Goal: Task Accomplishment & Management: Manage account settings

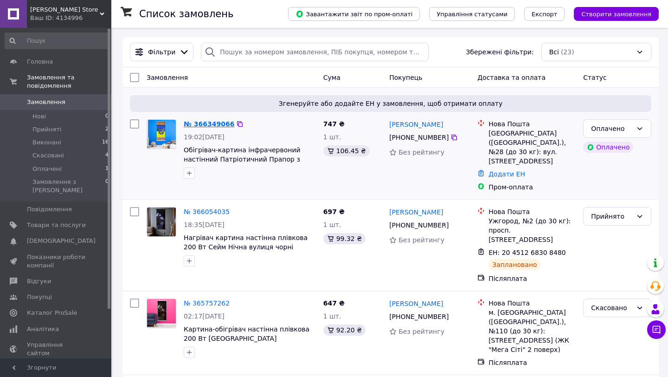
click at [214, 125] on link "№ 366349066" at bounding box center [209, 123] width 51 height 7
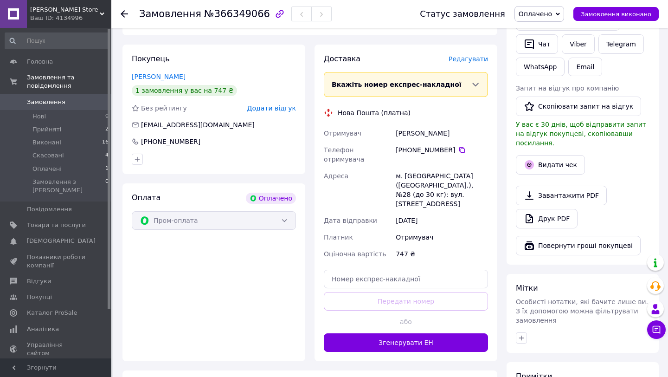
scroll to position [247, 0]
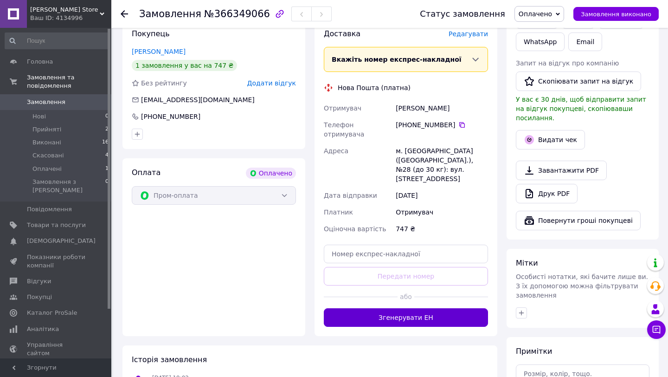
click at [386, 308] on button "Згенерувати ЕН" at bounding box center [406, 317] width 164 height 19
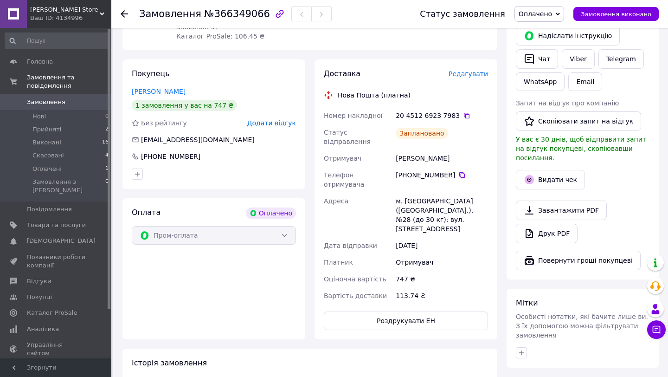
scroll to position [206, 0]
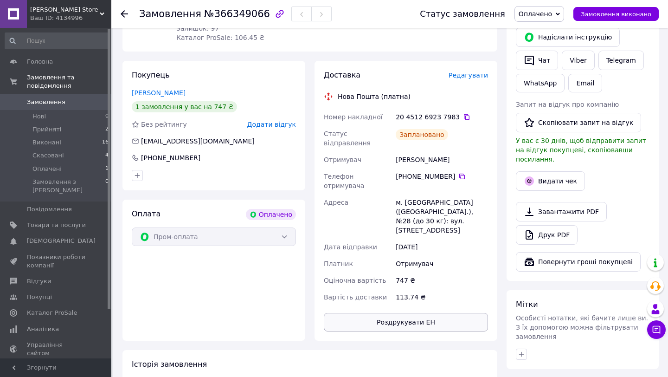
click at [381, 313] on button "Роздрукувати ЕН" at bounding box center [406, 322] width 164 height 19
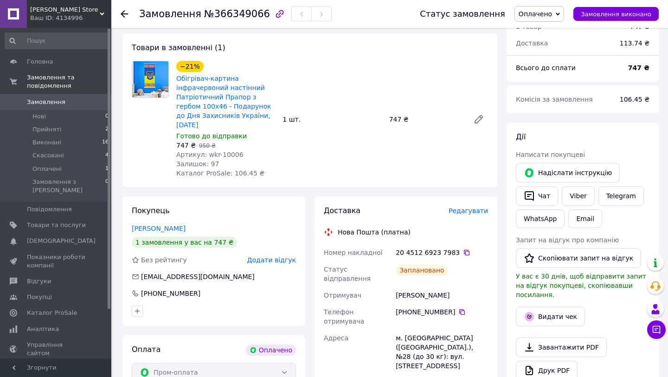
scroll to position [0, 0]
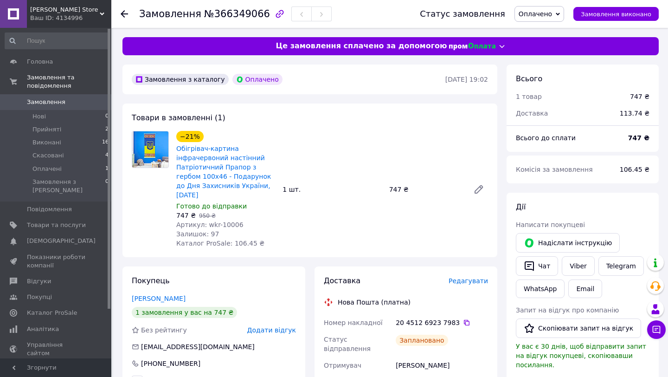
click at [536, 12] on span "Оплачено" at bounding box center [535, 13] width 33 height 7
click at [369, 139] on div "−21% Обігрівач-картина інфрачервоний настінний Патріотичний Прапор з гербом 100…" at bounding box center [332, 189] width 319 height 121
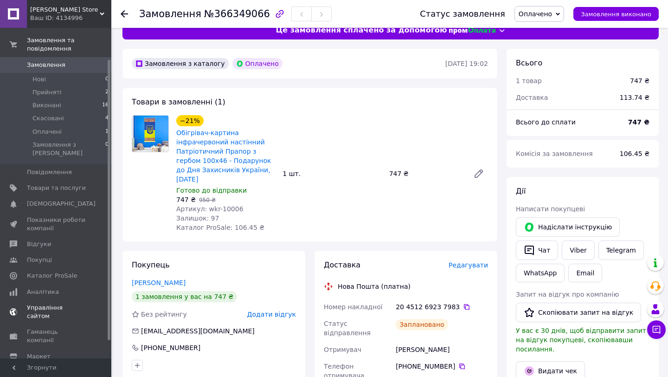
scroll to position [47, 0]
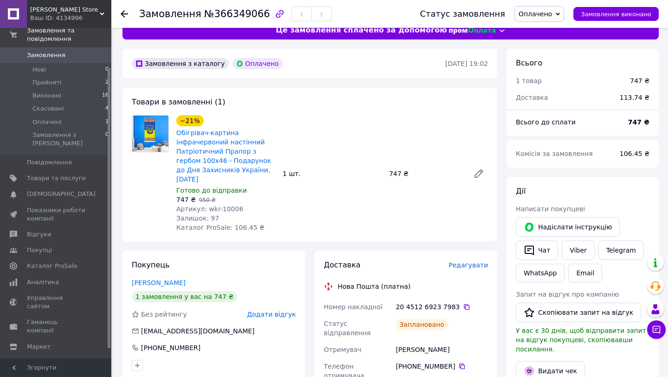
click at [239, 19] on div "Замовлення №366349066" at bounding box center [235, 14] width 193 height 16
drag, startPoint x: 210, startPoint y: 17, endPoint x: 261, endPoint y: 18, distance: 51.5
click at [261, 18] on div "Замовлення №366349066" at bounding box center [235, 14] width 193 height 16
drag, startPoint x: 260, startPoint y: 14, endPoint x: 208, endPoint y: 15, distance: 52.5
click at [208, 15] on span "№366349066" at bounding box center [237, 13] width 66 height 11
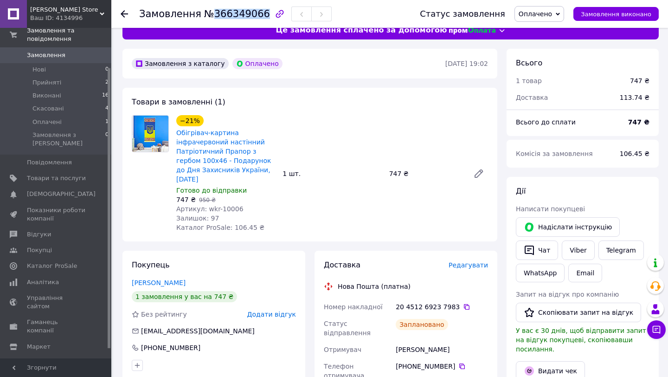
copy span "366349066"
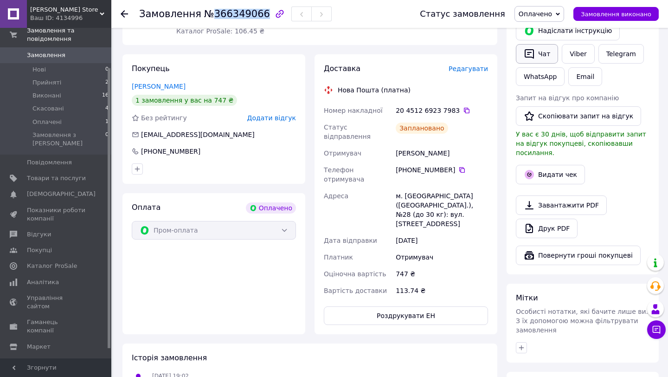
scroll to position [0, 0]
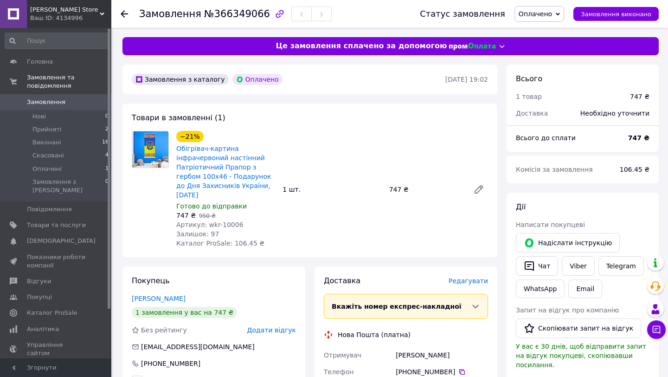
click at [41, 102] on span "Замовлення" at bounding box center [46, 102] width 39 height 8
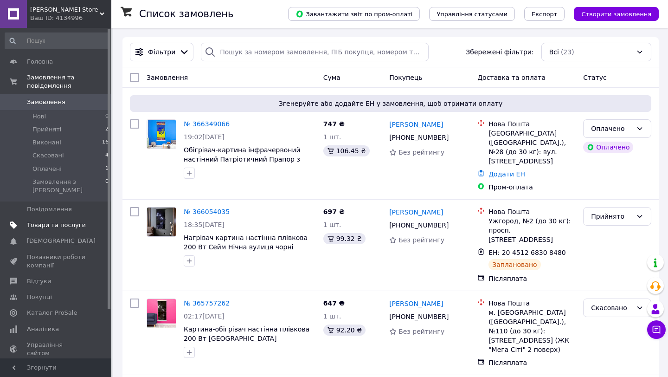
click at [44, 221] on span "Товари та послуги" at bounding box center [56, 225] width 59 height 8
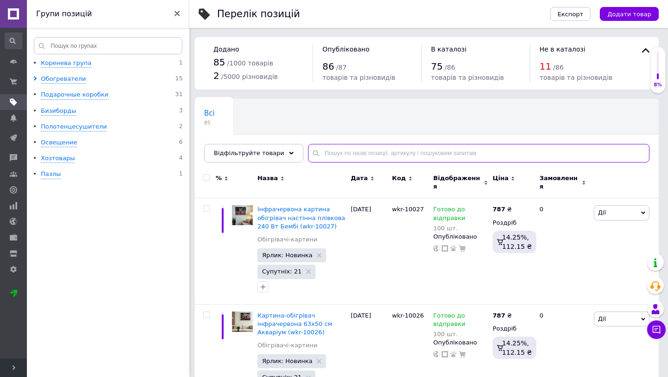
click at [326, 150] on input "text" at bounding box center [479, 153] width 342 height 19
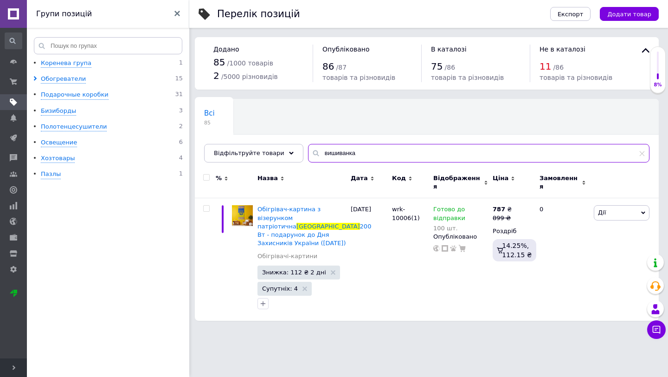
type input "вишиванка"
click at [13, 365] on icon at bounding box center [14, 367] width 5 height 5
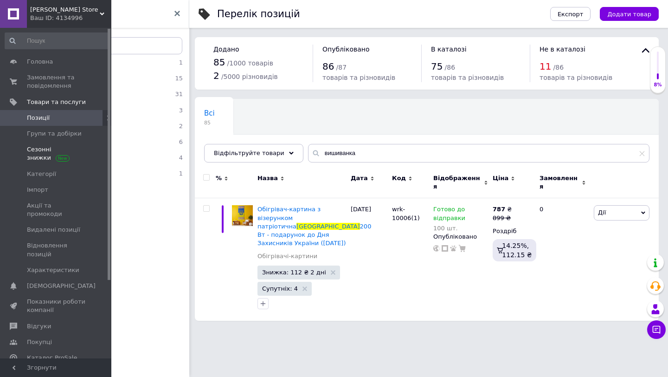
click at [30, 153] on span "Сезонні знижки" at bounding box center [56, 153] width 59 height 17
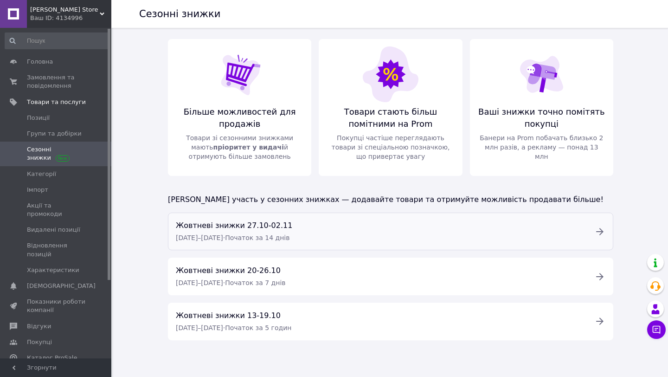
click at [223, 236] on span "[DATE] – [DATE]" at bounding box center [199, 237] width 47 height 7
